Goal: Register for event/course

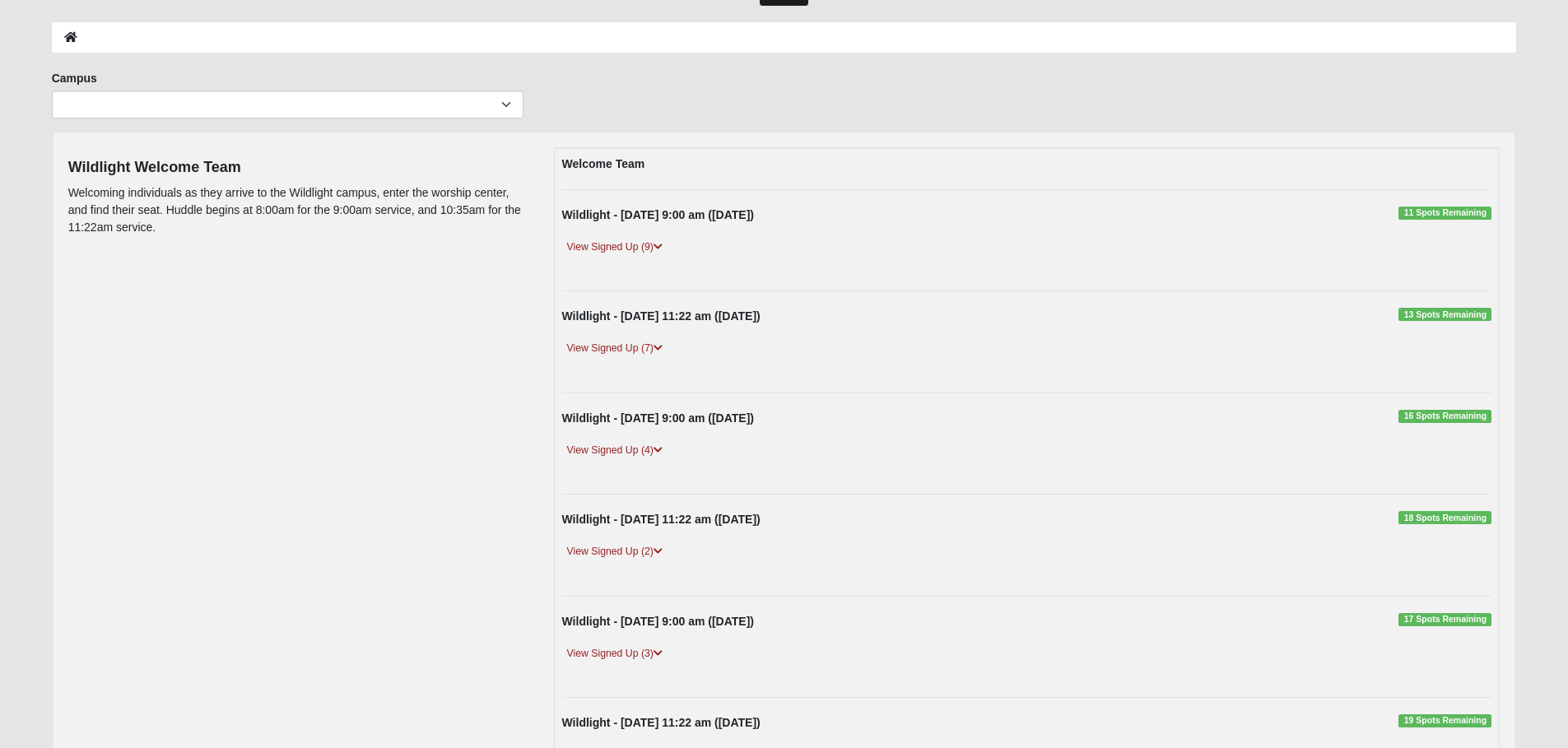
scroll to position [412, 0]
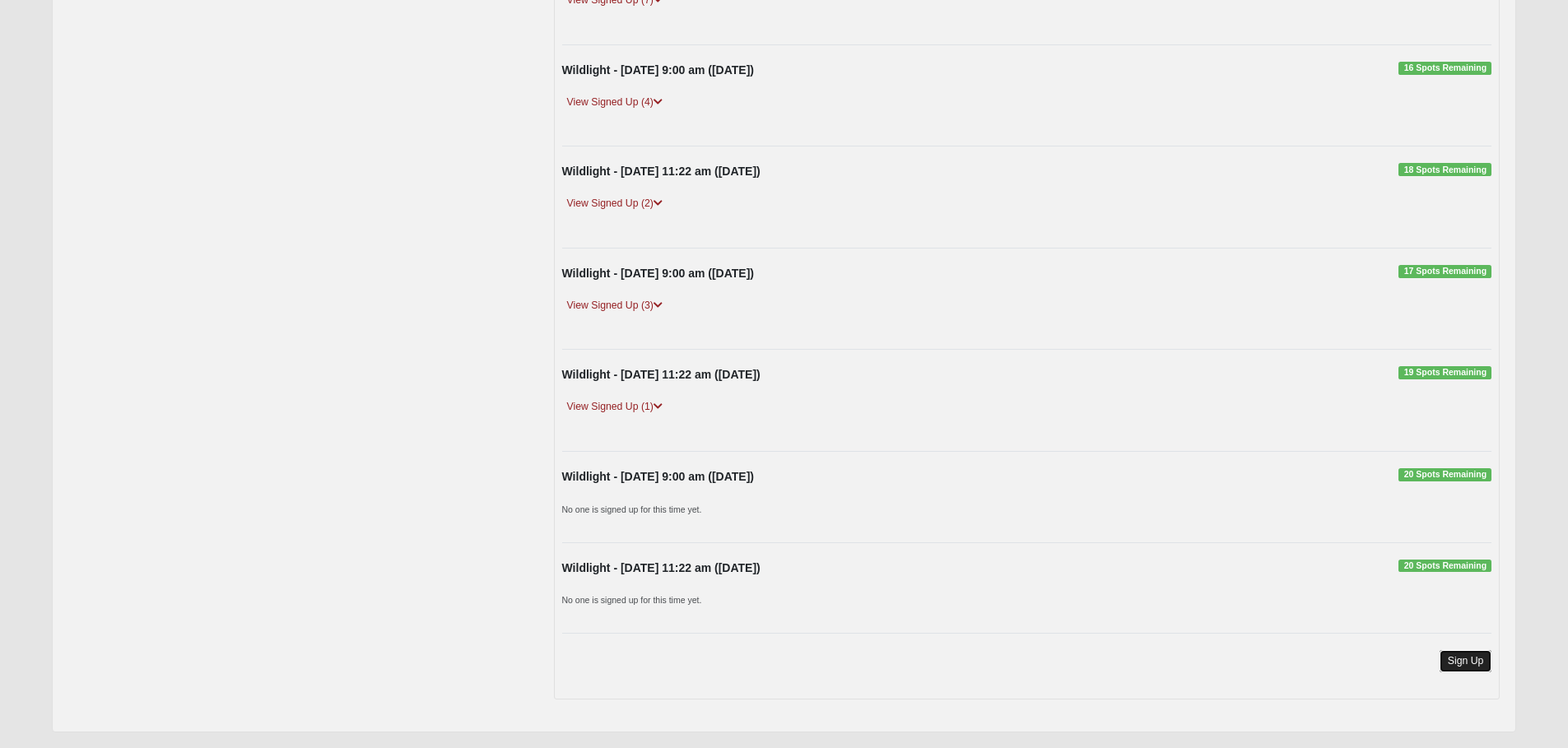
click at [1449, 659] on link "Sign Up" at bounding box center [1466, 661] width 53 height 22
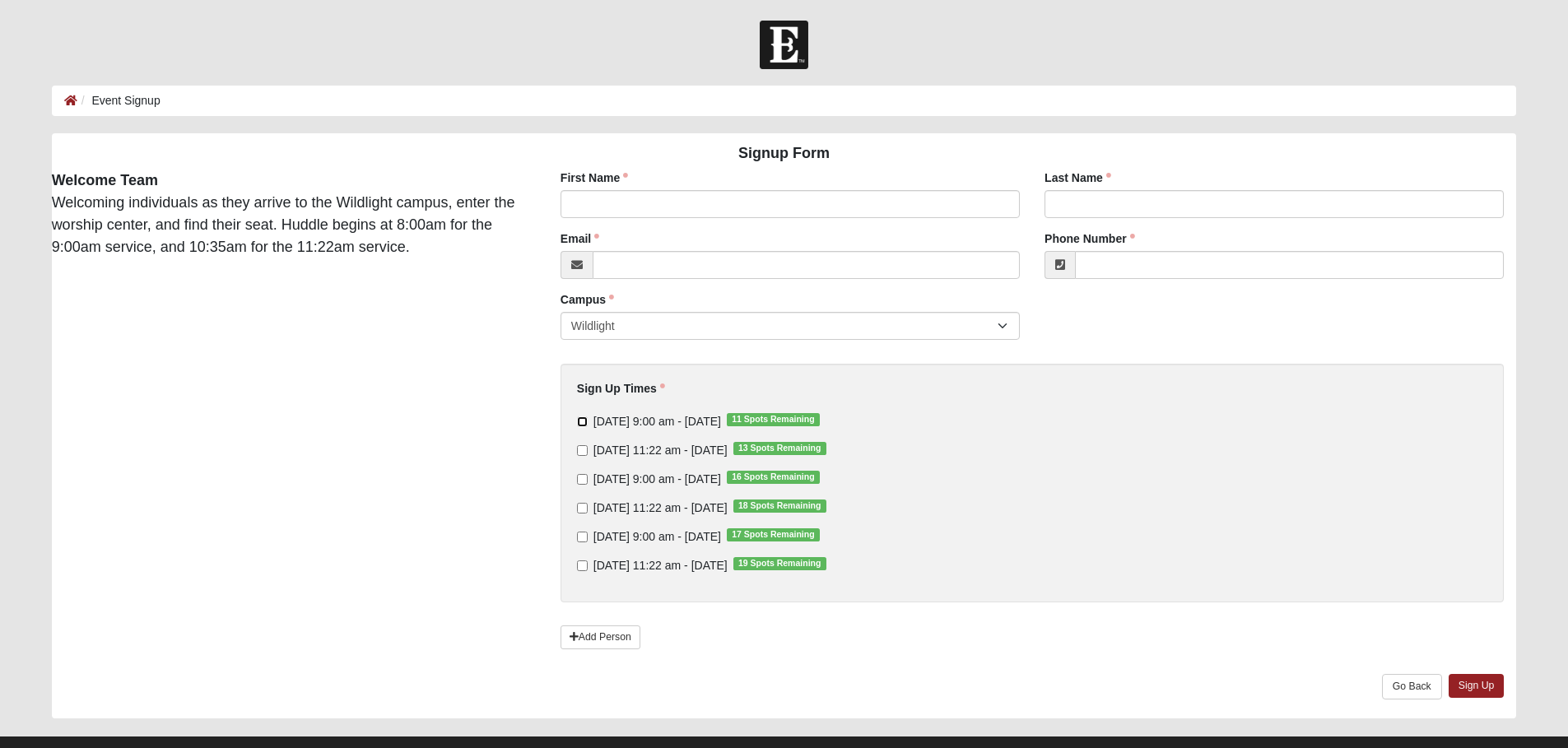
click at [582, 422] on input "[DATE] 9:00 am - [DATE] 11 Spots Remaining" at bounding box center [582, 421] width 11 height 11
checkbox input "true"
click at [597, 204] on input "First Name" at bounding box center [790, 204] width 459 height 28
type input "[PERSON_NAME]"
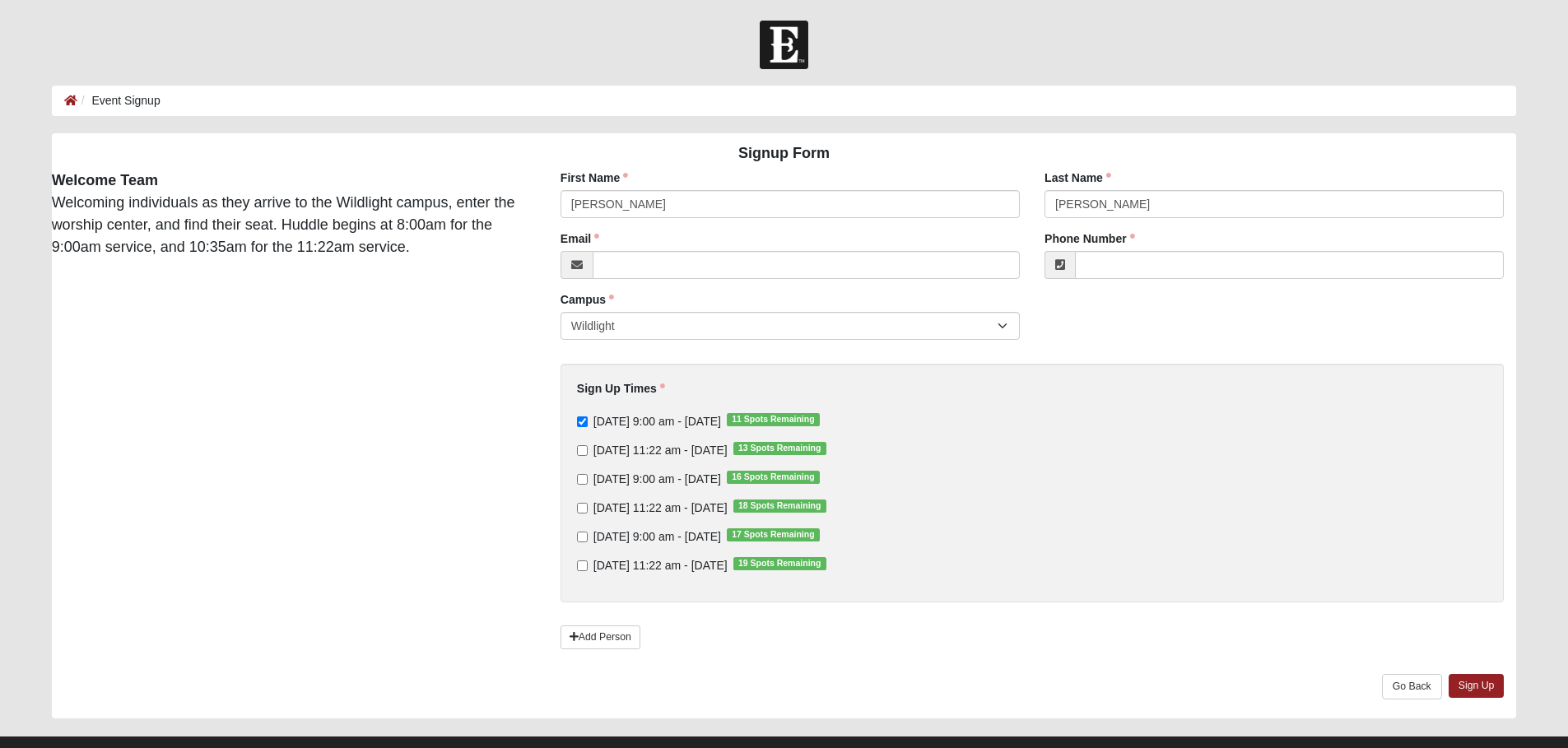
type input "[EMAIL_ADDRESS][DOMAIN_NAME]"
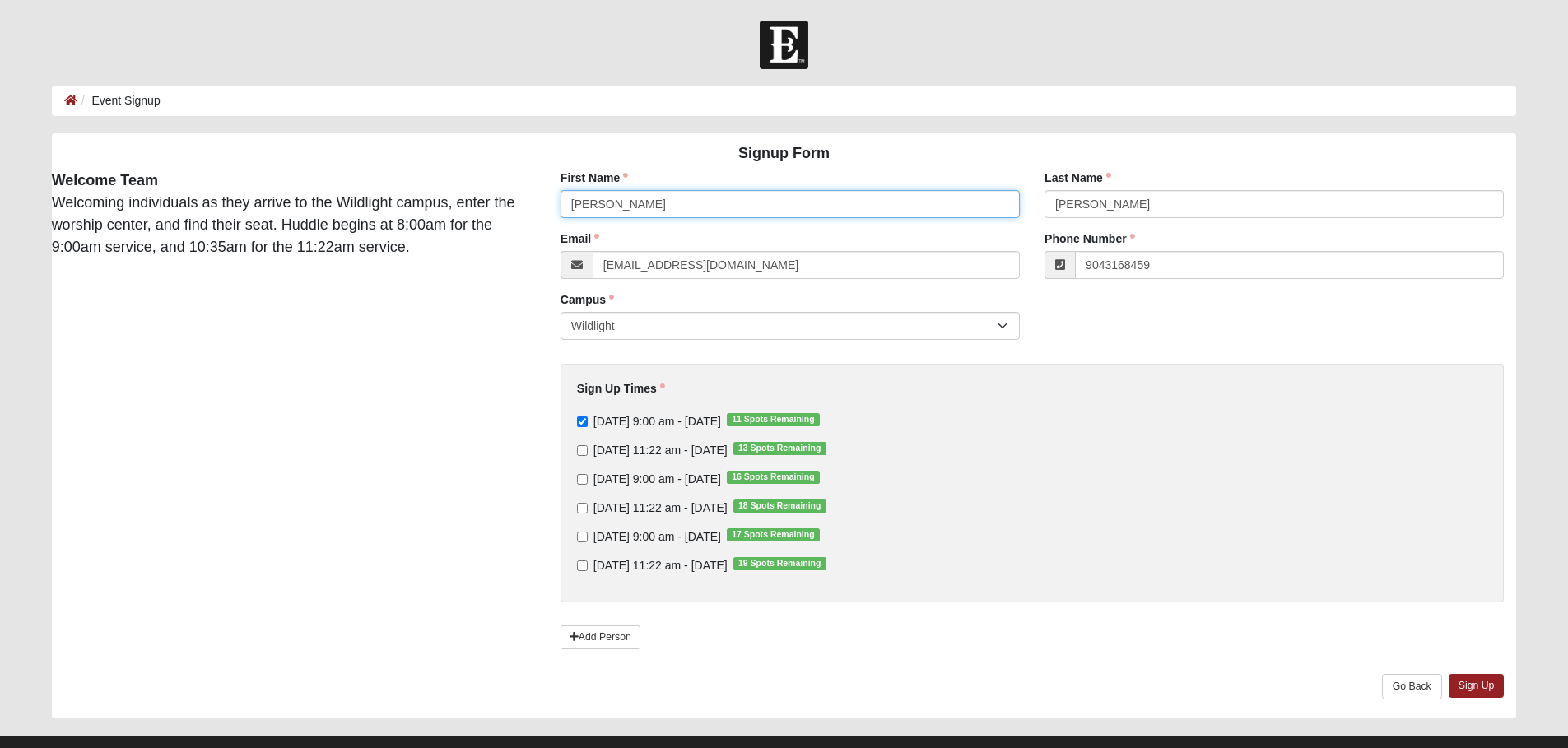
type input "[PHONE_NUMBER]"
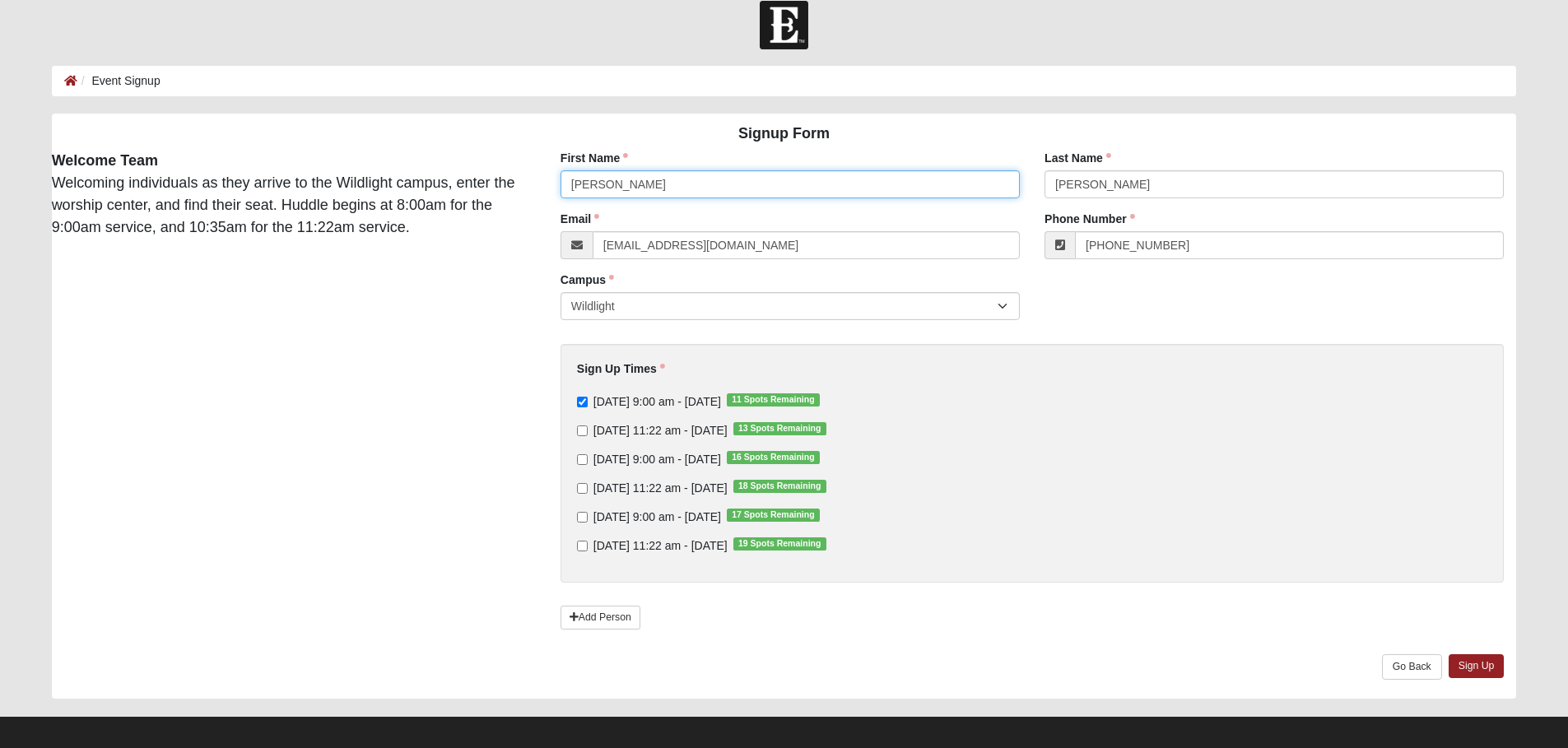
scroll to position [31, 0]
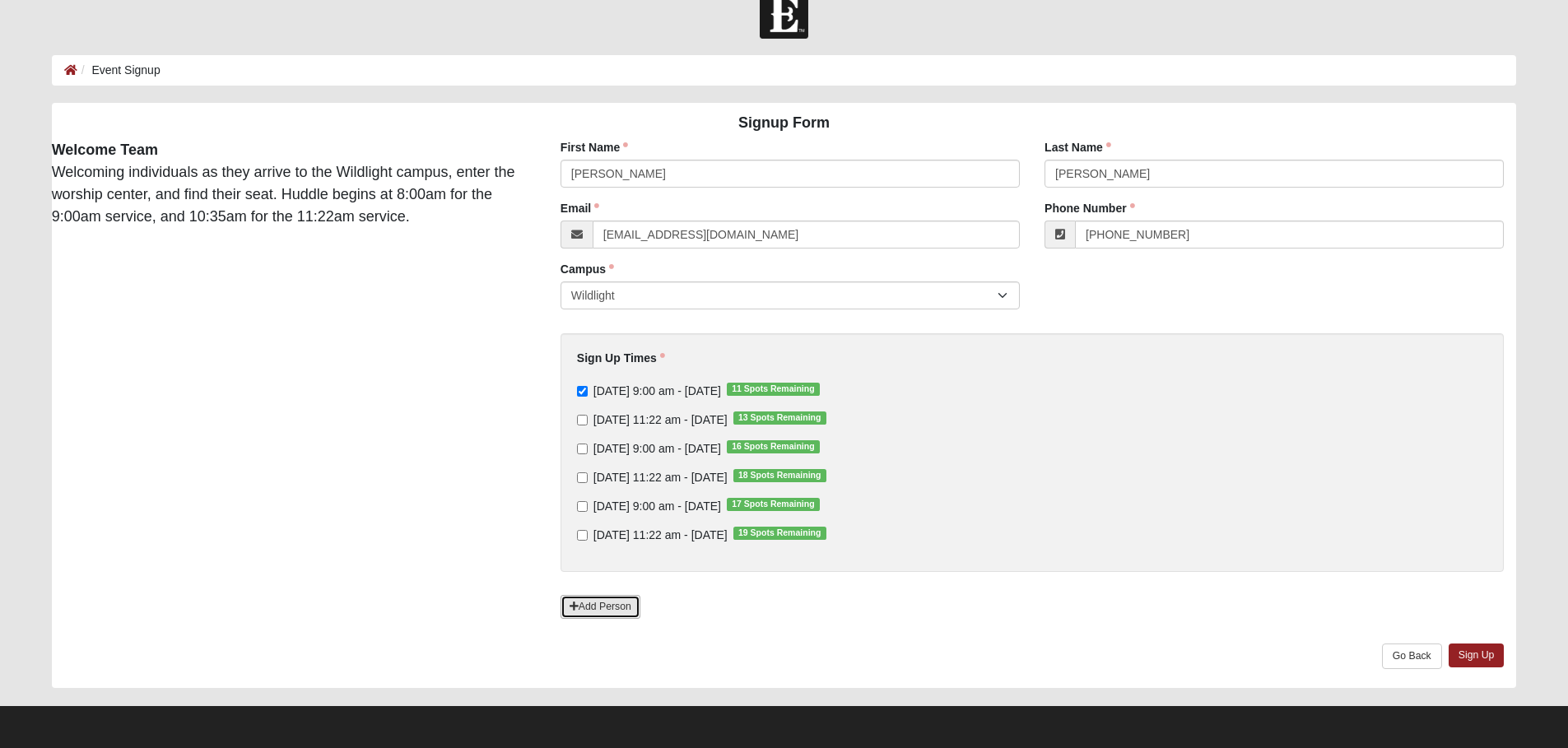
click at [592, 602] on link "Add Person" at bounding box center [601, 607] width 80 height 24
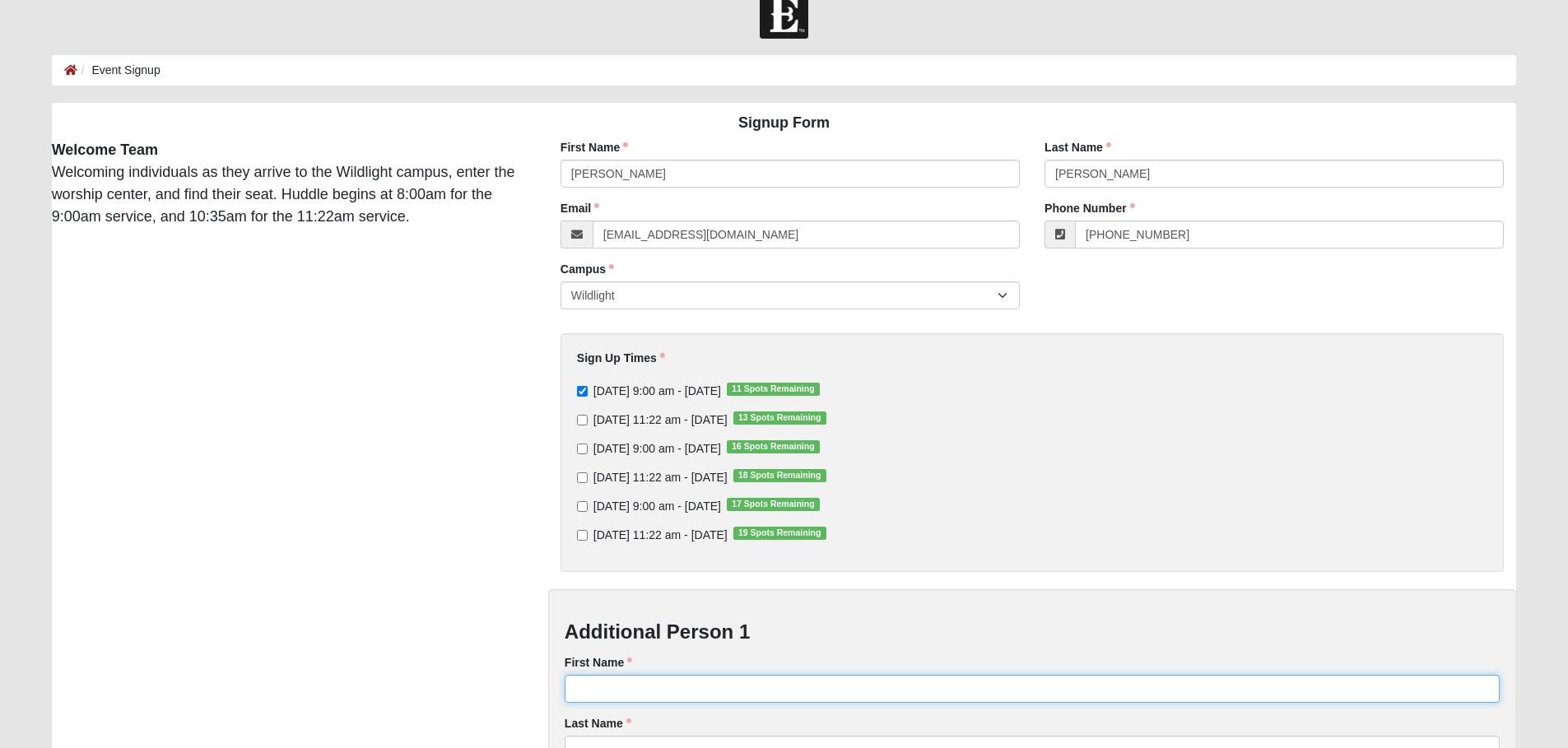
click at [604, 685] on input "First Name" at bounding box center [1032, 688] width 935 height 28
type input "[PERSON_NAME]"
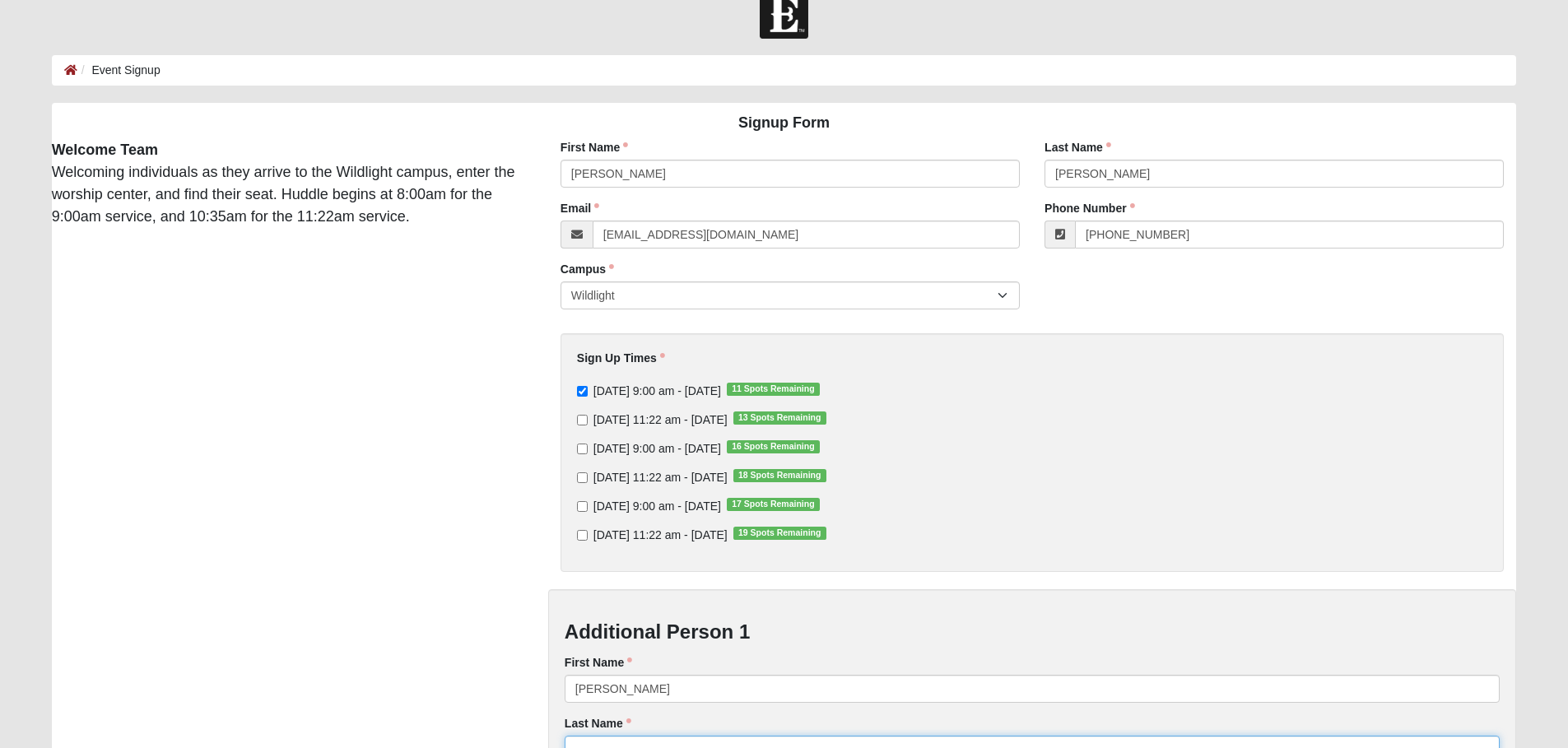
type input "[PERSON_NAME]"
type input "[EMAIL_ADDRESS][DOMAIN_NAME]"
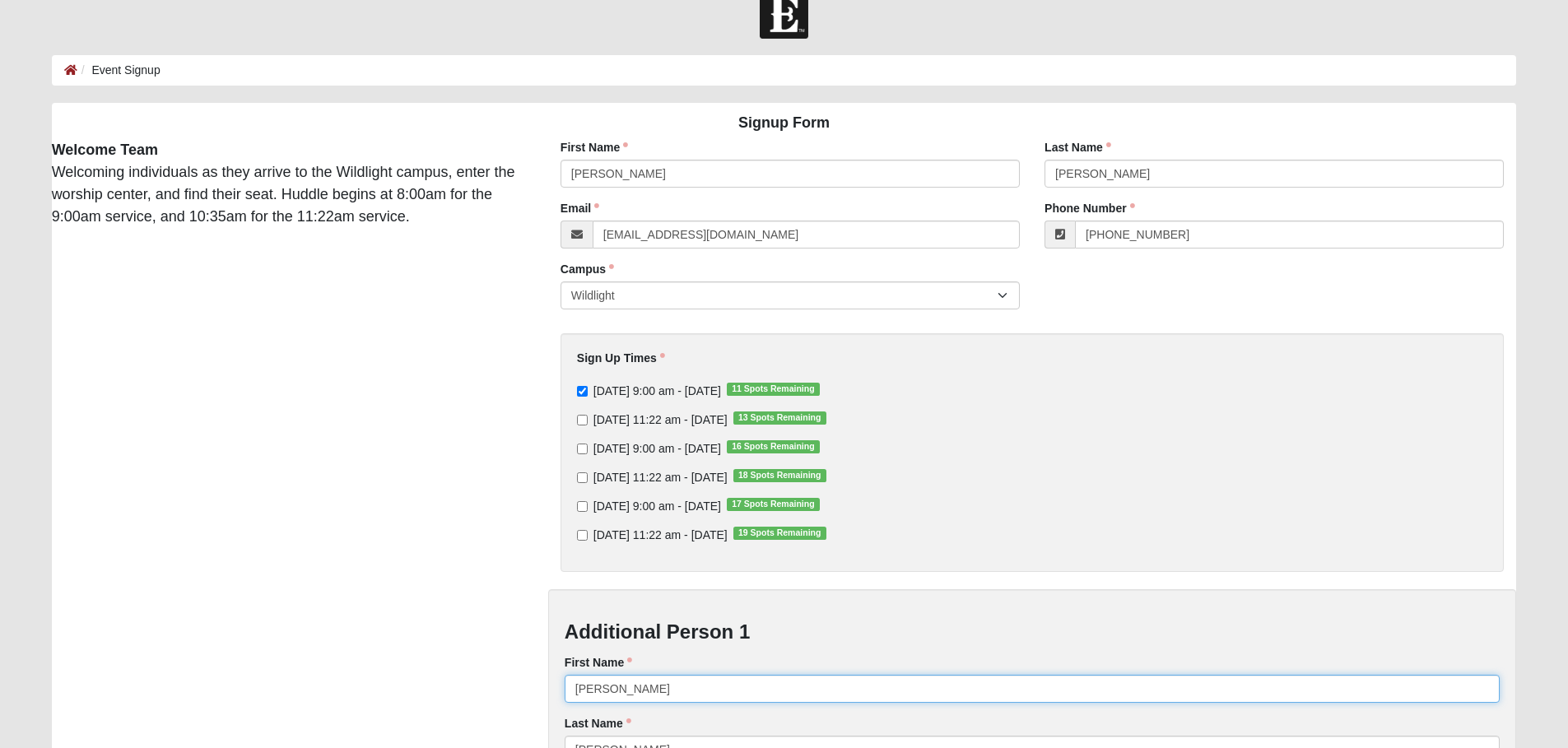
type input "[PHONE_NUMBER]"
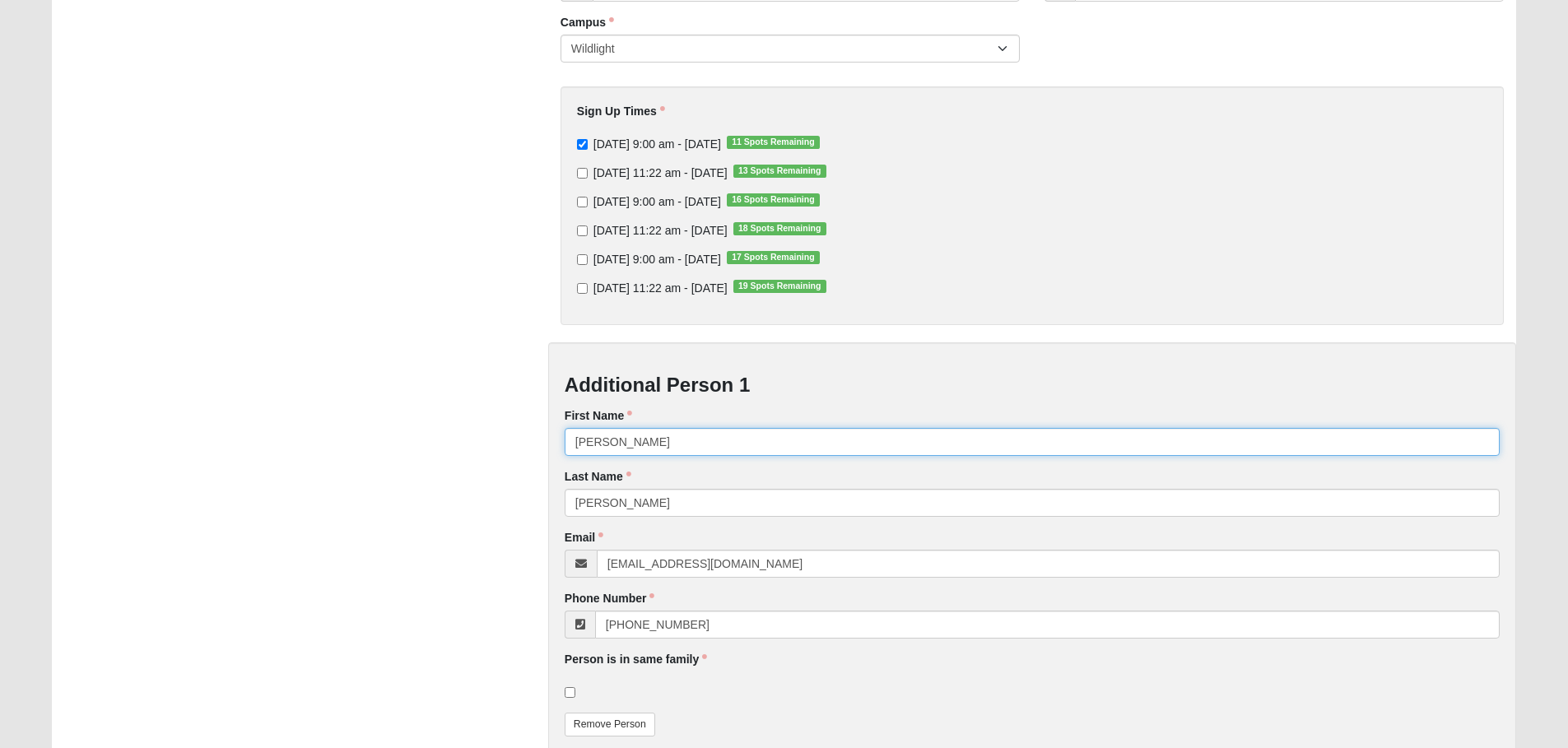
scroll to position [360, 0]
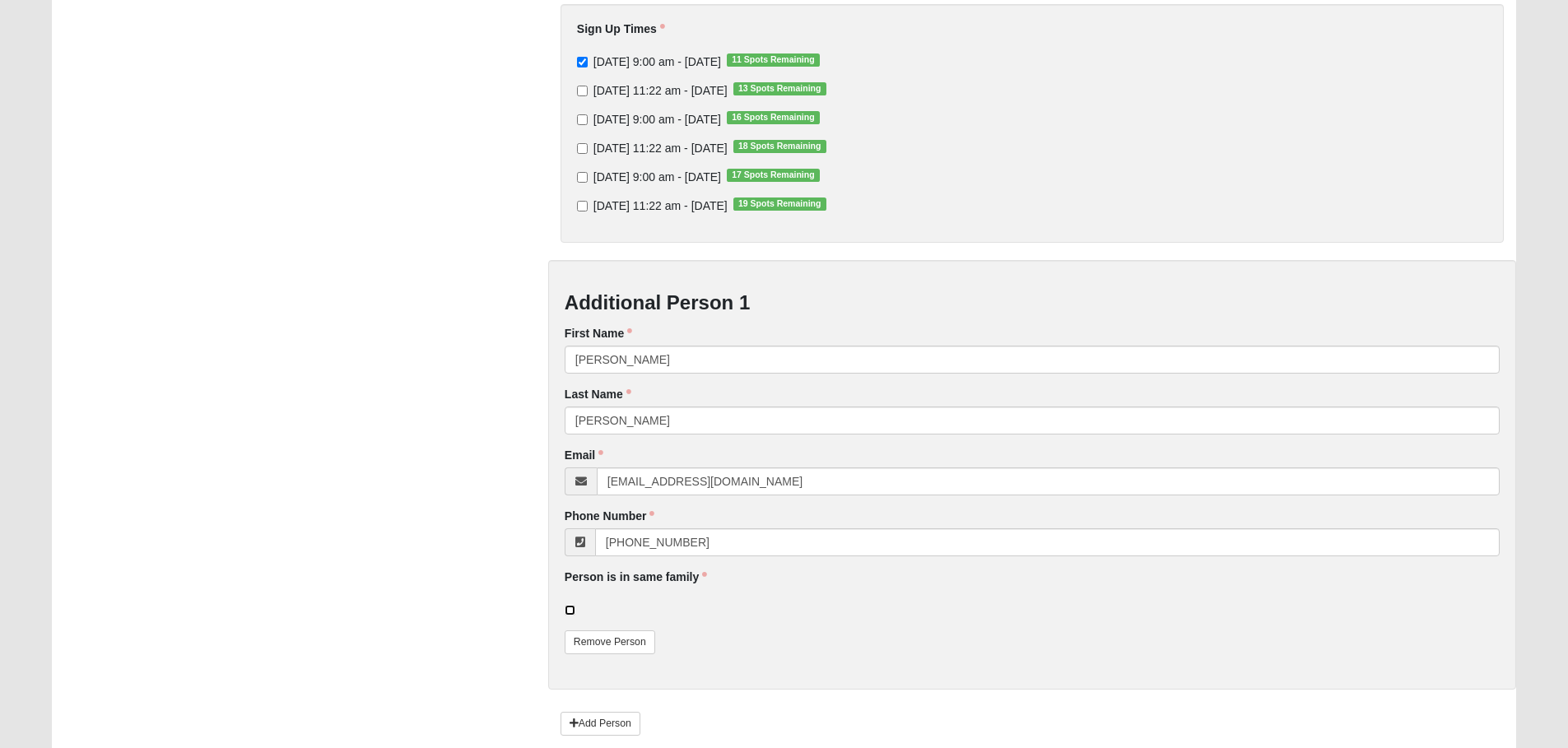
click at [573, 612] on input "checkbox" at bounding box center [570, 610] width 11 height 11
checkbox input "true"
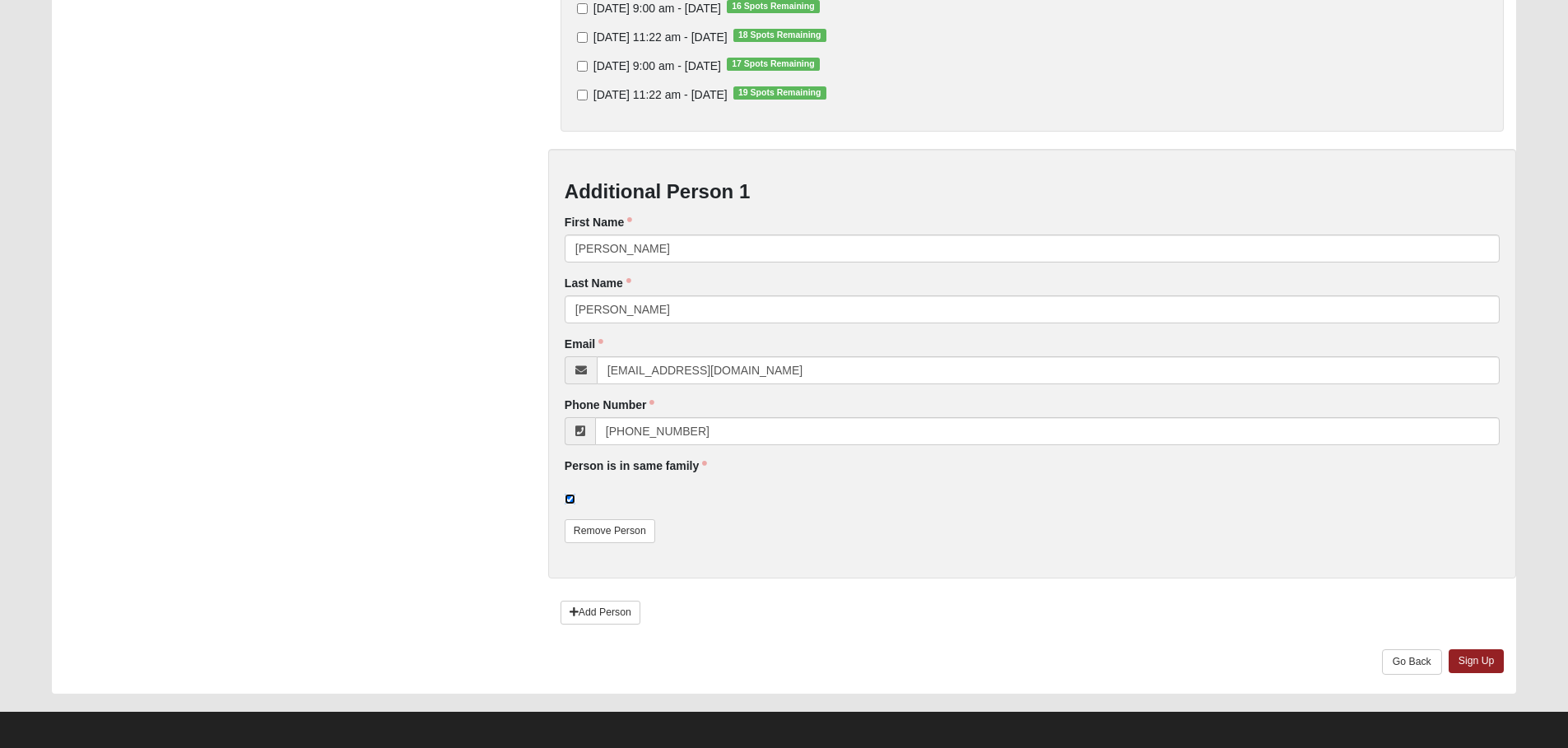
scroll to position [477, 0]
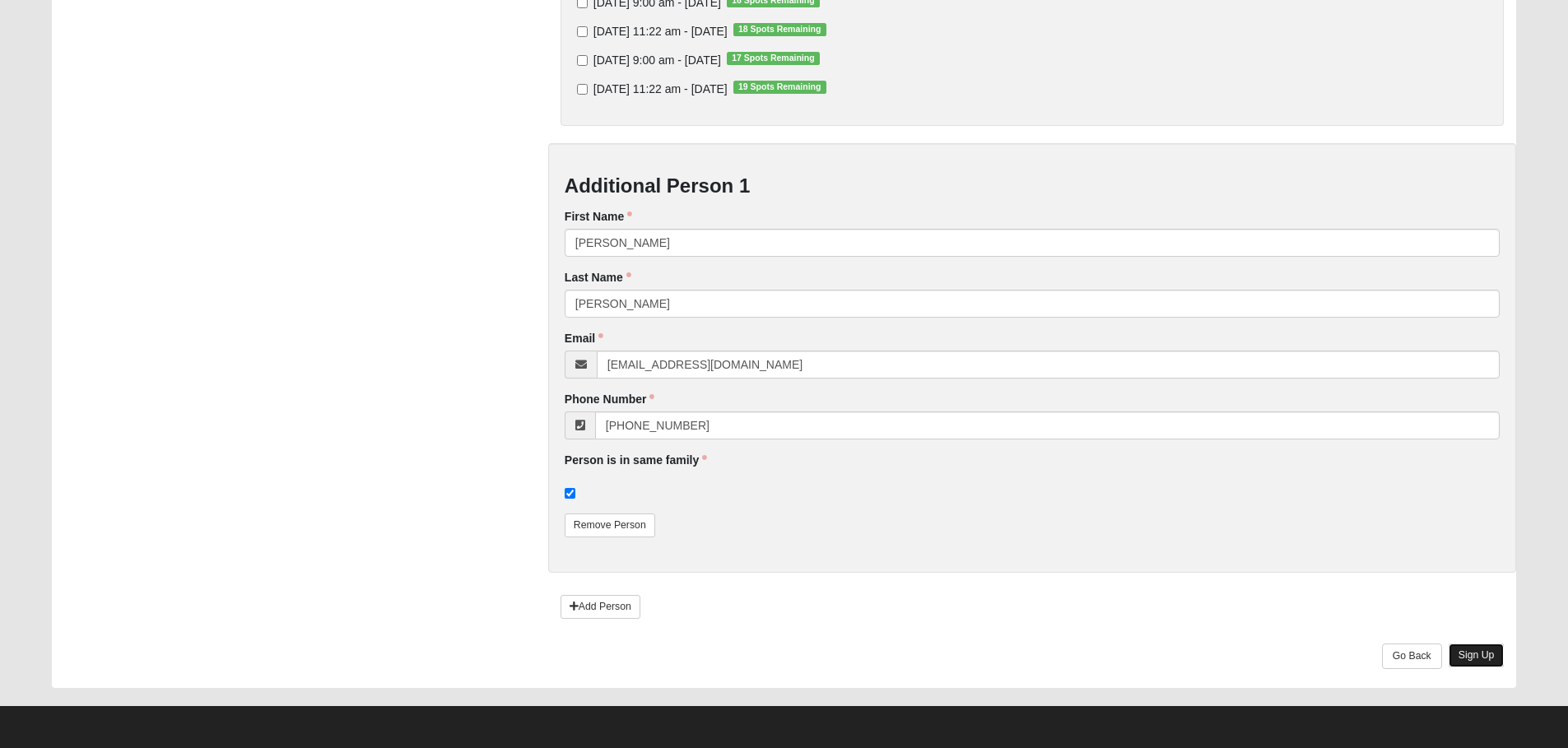
click at [1492, 658] on link "Sign Up" at bounding box center [1477, 656] width 56 height 24
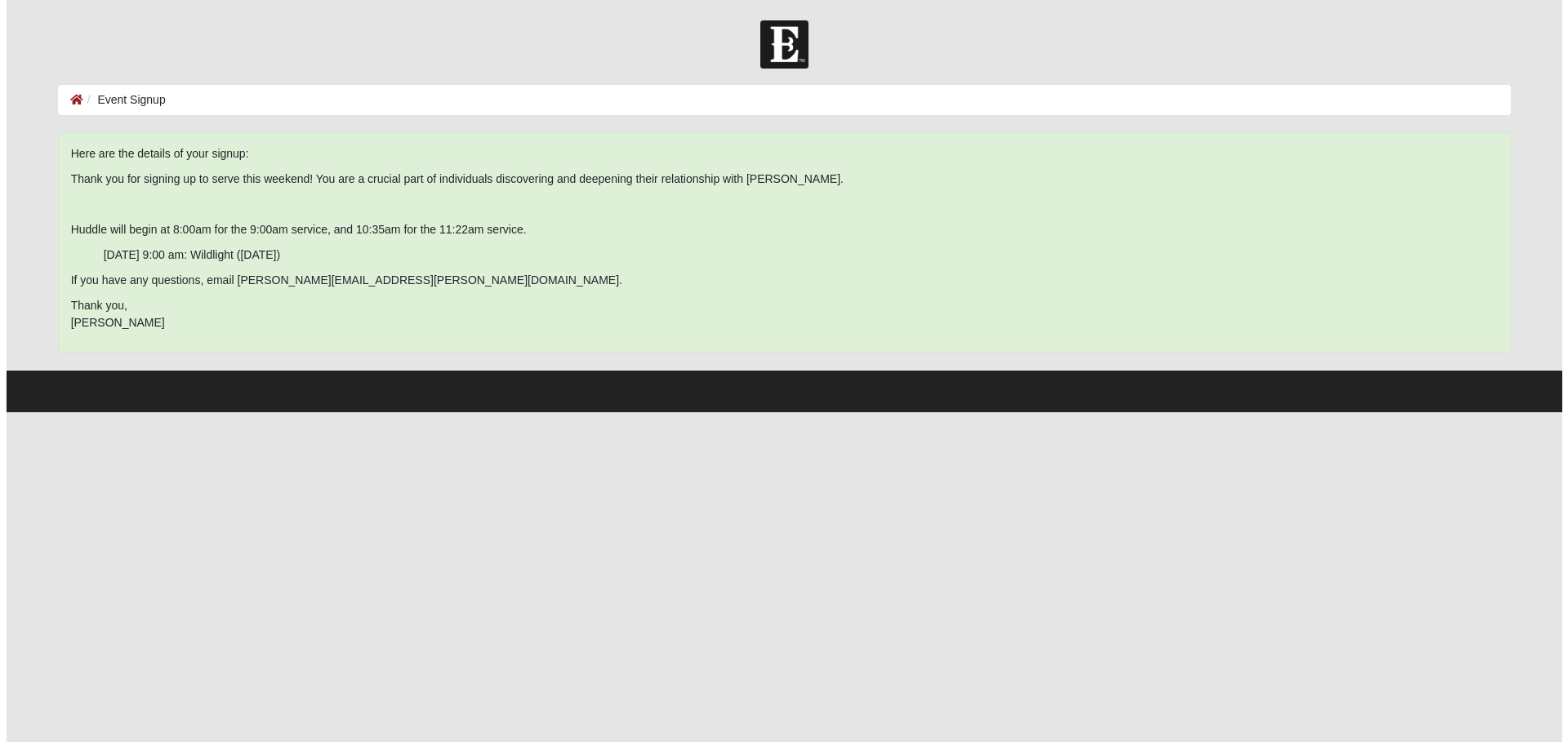
scroll to position [0, 0]
